Goal: Task Accomplishment & Management: Manage account settings

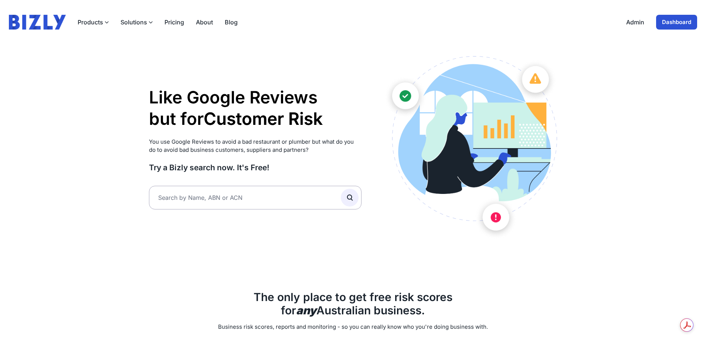
click at [638, 20] on link "Admin" at bounding box center [636, 22] width 18 height 9
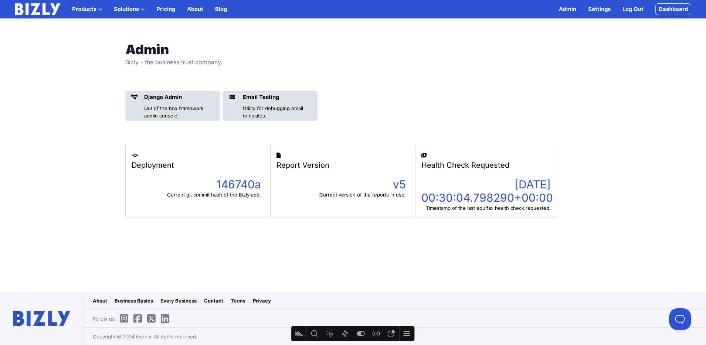
click at [600, 11] on link "Settings" at bounding box center [600, 9] width 23 height 9
